Goal: Communication & Community: Answer question/provide support

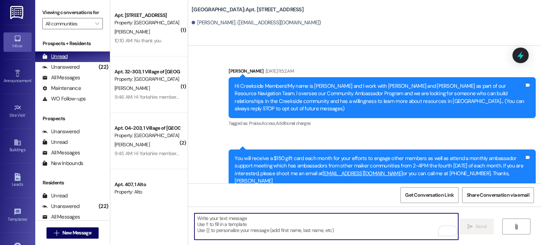
scroll to position [10127, 0]
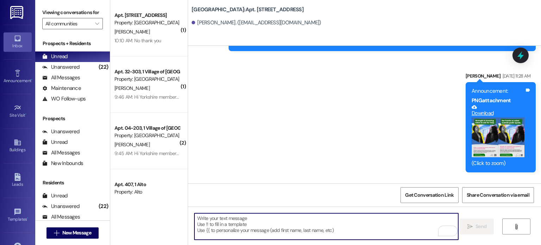
click at [16, 13] on img at bounding box center [17, 12] width 14 height 13
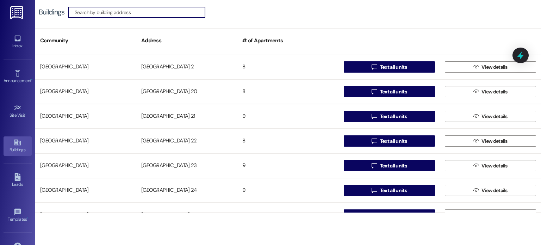
scroll to position [387, 0]
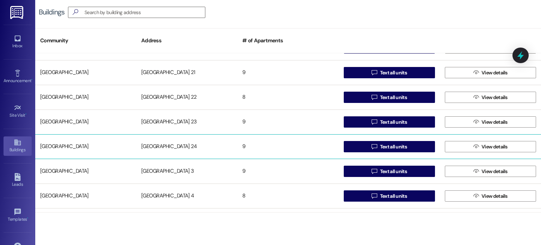
click at [178, 143] on div "[GEOGRAPHIC_DATA] 24" at bounding box center [186, 146] width 101 height 14
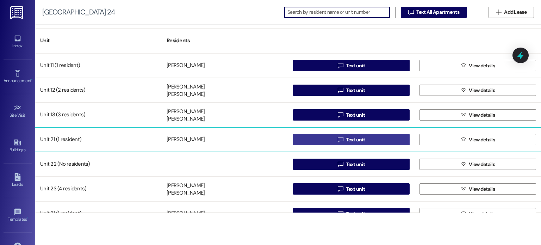
click at [320, 138] on button " Text unit" at bounding box center [351, 139] width 117 height 11
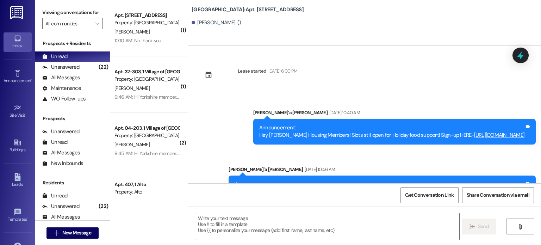
scroll to position [5397, 0]
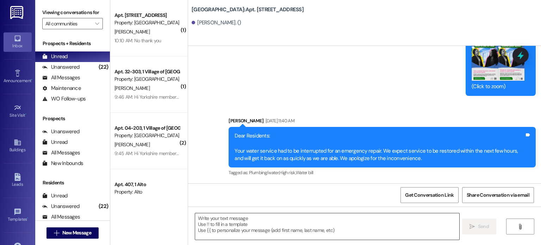
click at [252, 221] on textarea at bounding box center [327, 226] width 264 height 26
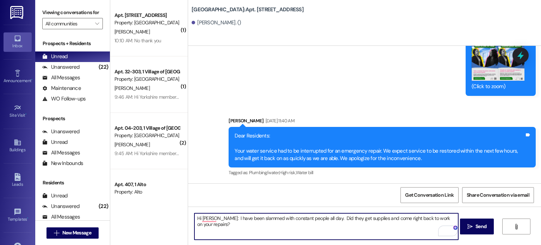
click at [319, 217] on textarea "Hi [PERSON_NAME]: I have been slammed with constant people all day. Did they ge…" at bounding box center [326, 226] width 264 height 26
click at [318, 218] on textarea "Hi [PERSON_NAME]: I have been slammed with constant people all day. Did they ge…" at bounding box center [326, 226] width 264 height 26
click at [217, 218] on textarea "Hi [PERSON_NAME]: I have been slammed with constant people all day. Did they ge…" at bounding box center [326, 226] width 264 height 26
type textarea "Hi [PERSON_NAME]: I have been slammed with constant people all day. Did they ge…"
click at [474, 225] on span "Send" at bounding box center [481, 226] width 14 height 7
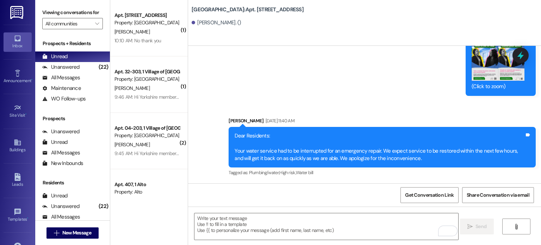
click at [14, 40] on icon at bounding box center [18, 39] width 8 height 8
click at [49, 25] on input "All communities" at bounding box center [68, 23] width 46 height 11
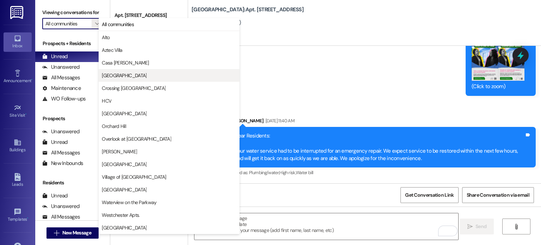
click at [104, 76] on span "[GEOGRAPHIC_DATA]" at bounding box center [124, 75] width 45 height 7
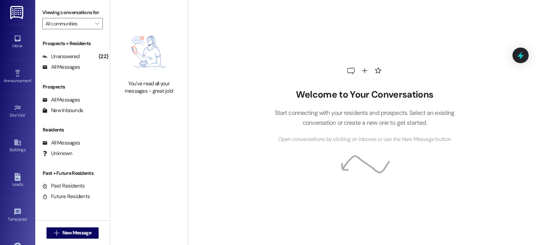
type input "[GEOGRAPHIC_DATA]"
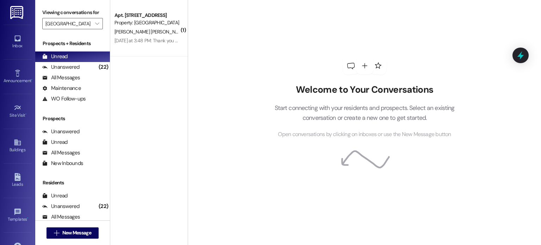
click at [13, 9] on img at bounding box center [17, 12] width 14 height 13
